Goal: Task Accomplishment & Management: Complete application form

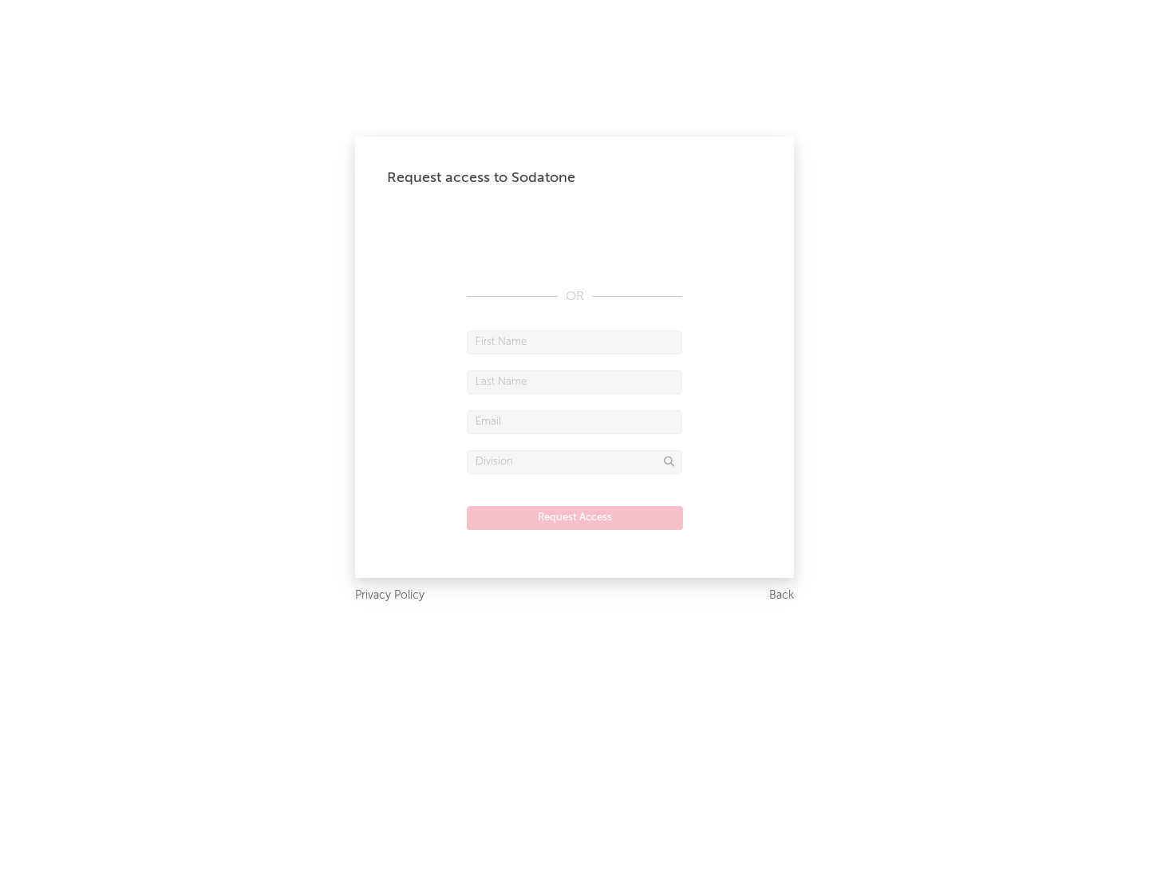
click at [574, 341] on input "text" at bounding box center [574, 342] width 215 height 24
type input "[PERSON_NAME]"
click at [574, 381] on input "text" at bounding box center [574, 382] width 215 height 24
type input "[PERSON_NAME]"
click at [574, 421] on input "text" at bounding box center [574, 422] width 215 height 24
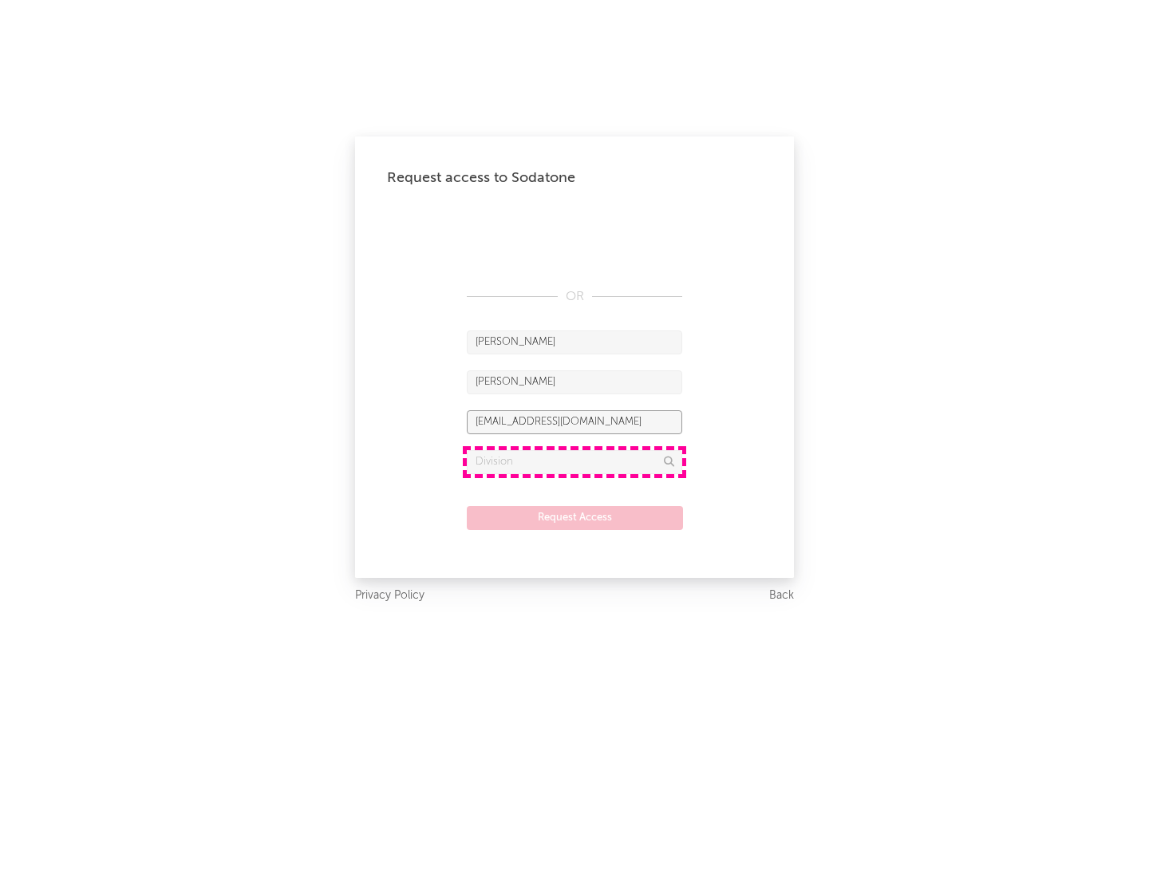
type input "[EMAIL_ADDRESS][DOMAIN_NAME]"
click at [574, 461] on input "text" at bounding box center [574, 462] width 215 height 24
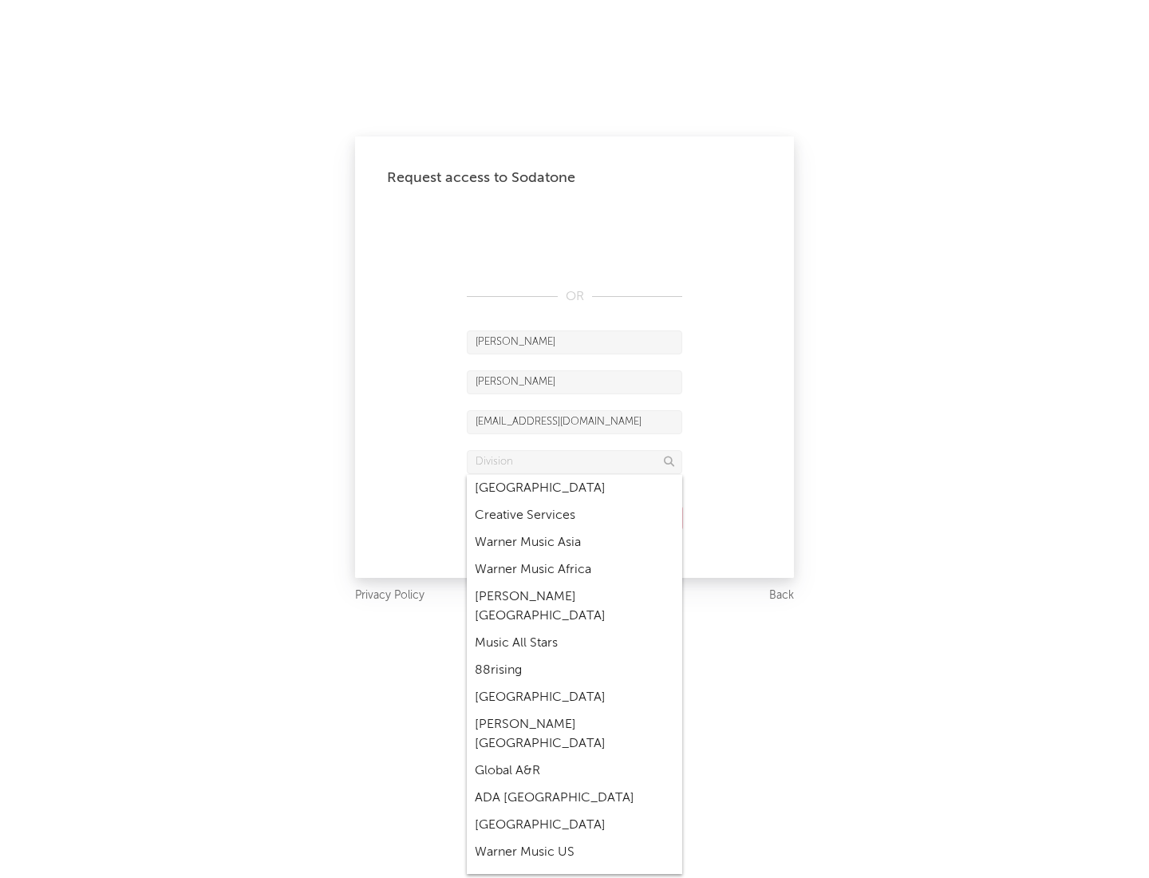
click at [574, 629] on div "Music All Stars" at bounding box center [574, 642] width 215 height 27
type input "Music All Stars"
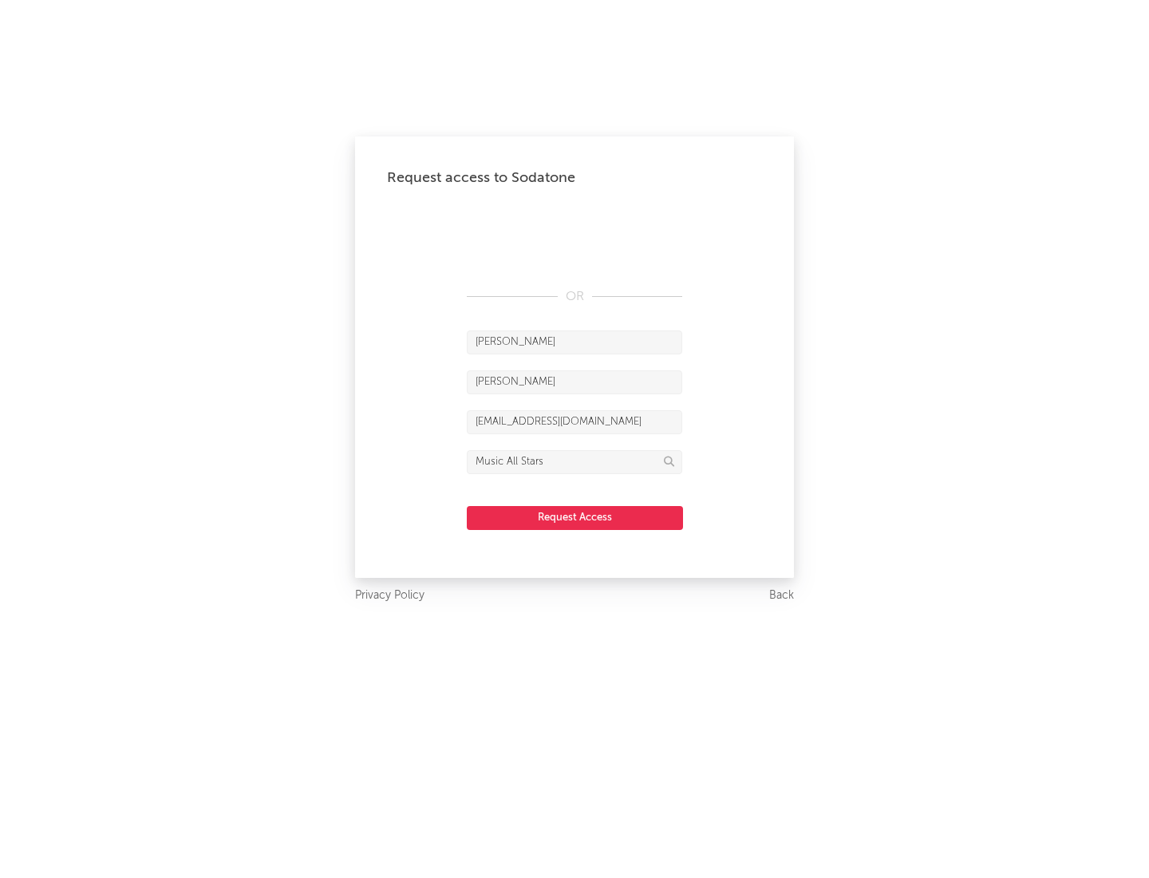
click at [574, 517] on button "Request Access" at bounding box center [575, 518] width 216 height 24
